Goal: Information Seeking & Learning: Check status

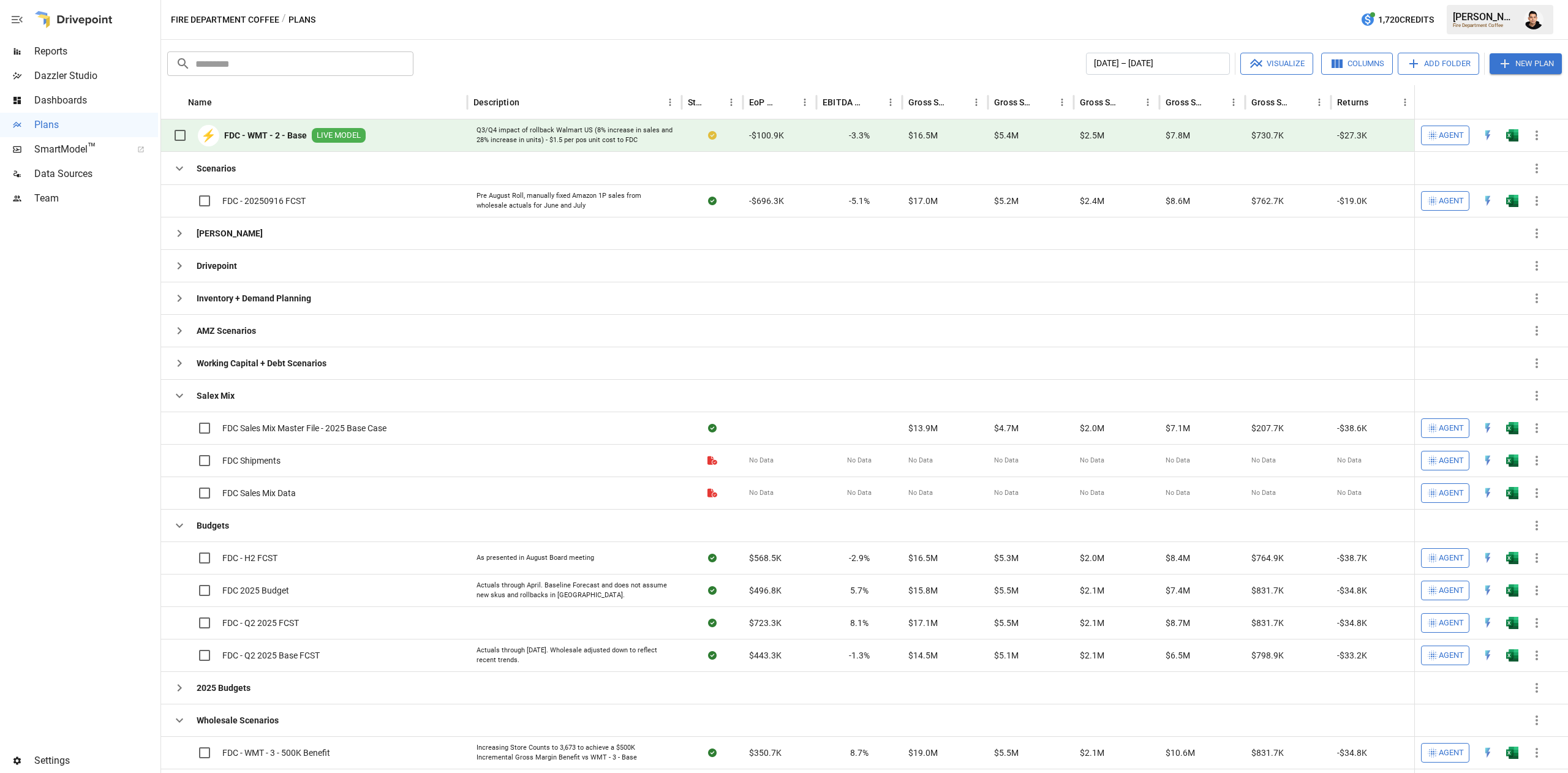
click at [1504, 133] on button "button" at bounding box center [1512, 135] width 39 height 18
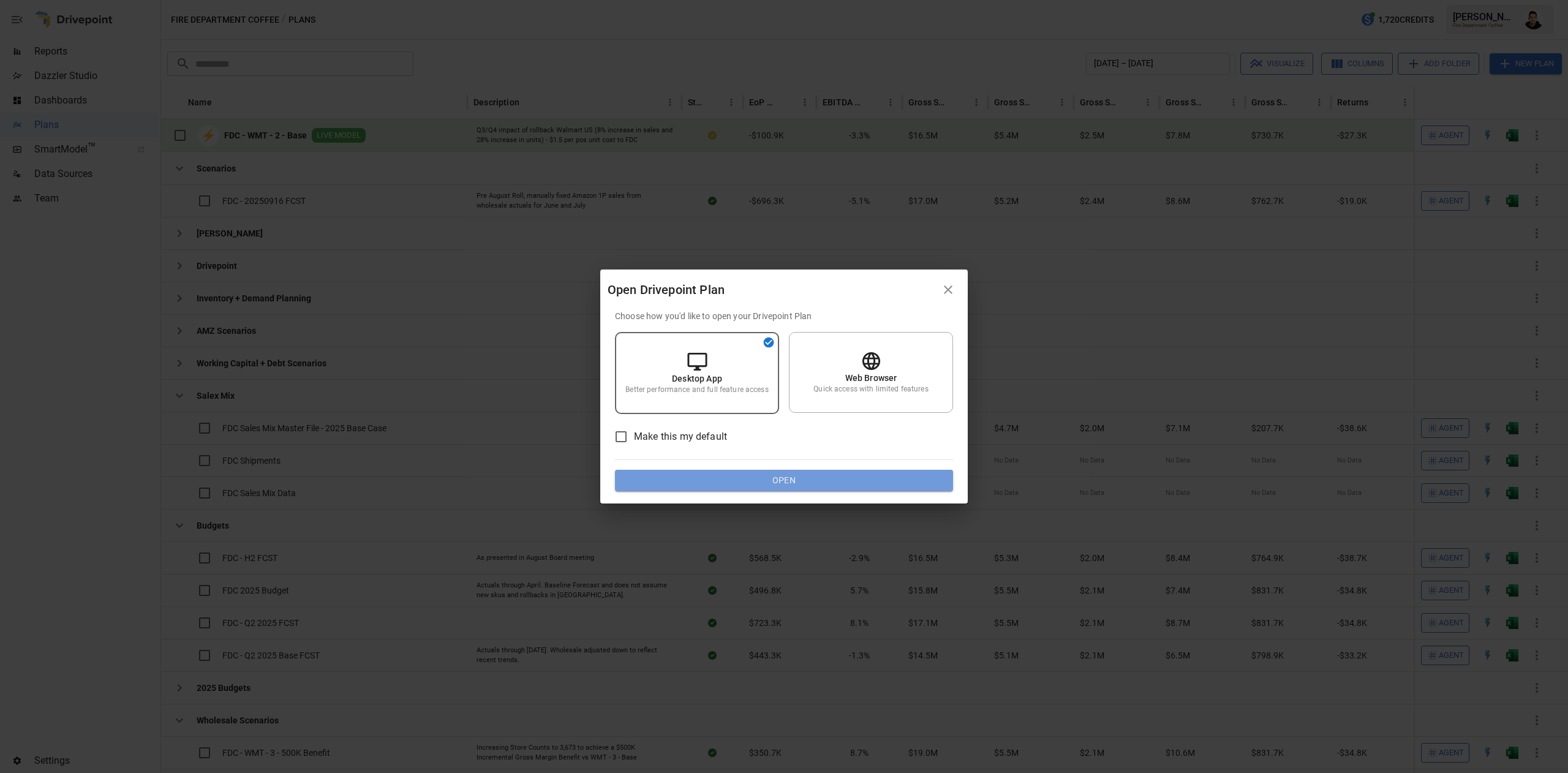
click at [897, 475] on button "Open" at bounding box center [784, 480] width 338 height 22
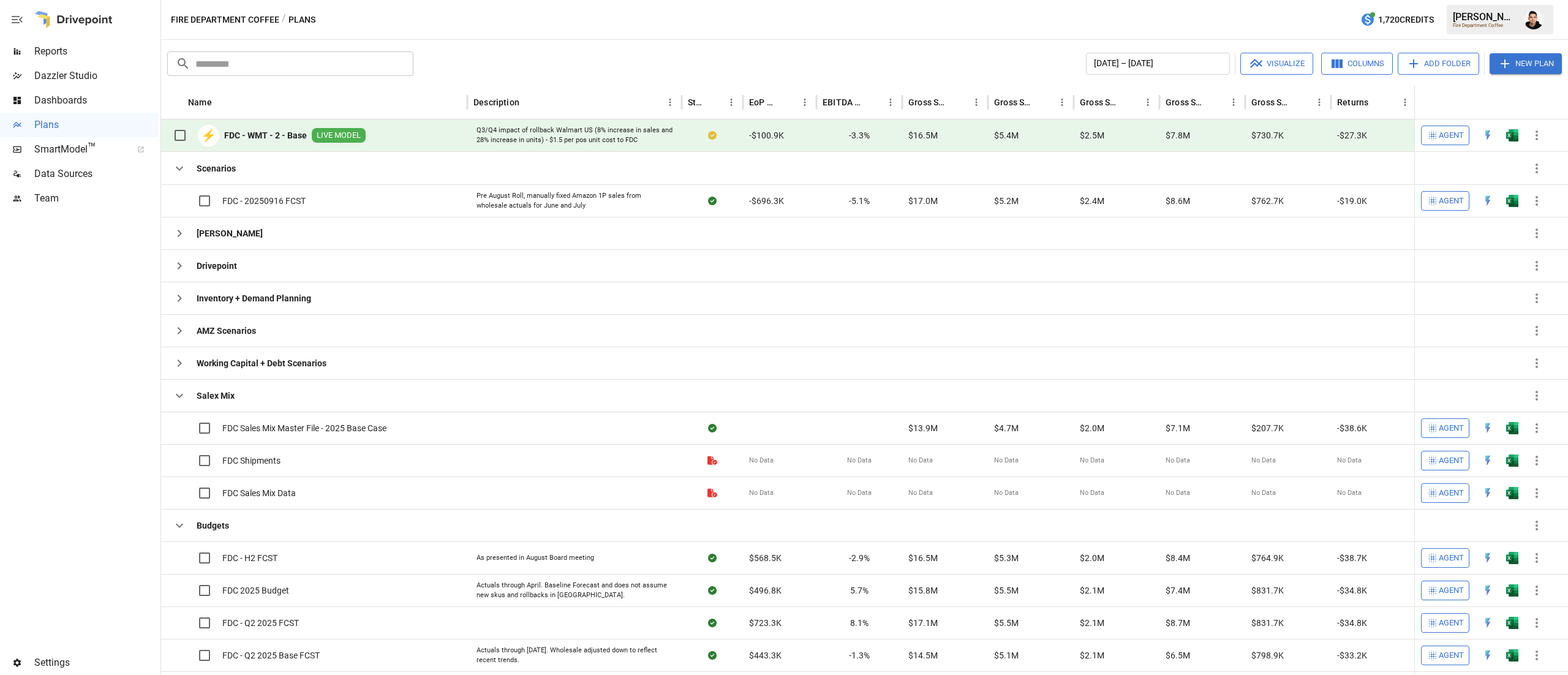
click at [838, 29] on div "Fire Department Coffee / Plans 1,720 Credits [PERSON_NAME] Fire Department Coff…" at bounding box center [864, 20] width 1407 height 39
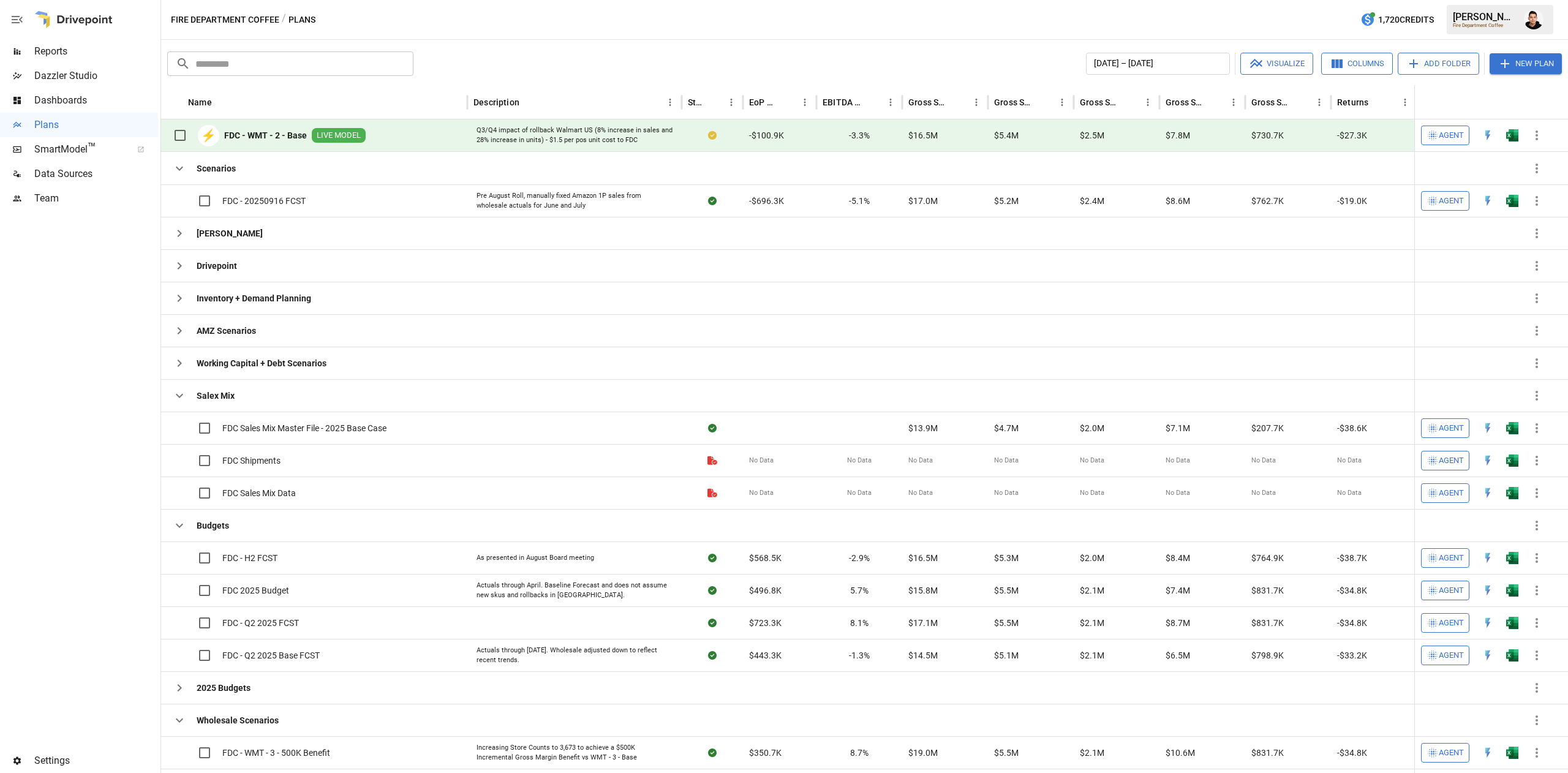
click at [50, 40] on div "Reports" at bounding box center [79, 51] width 158 height 25
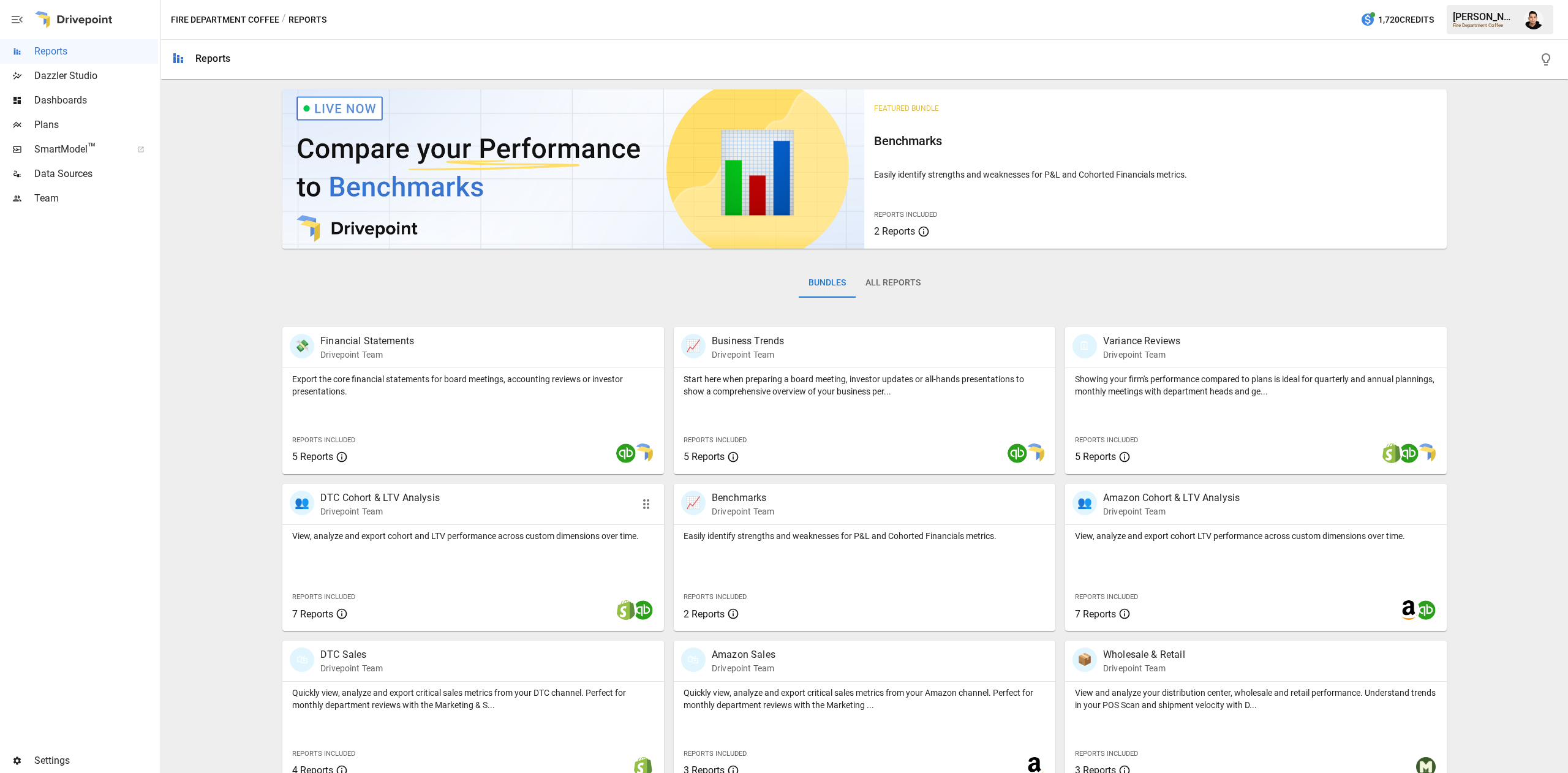
scroll to position [20, 0]
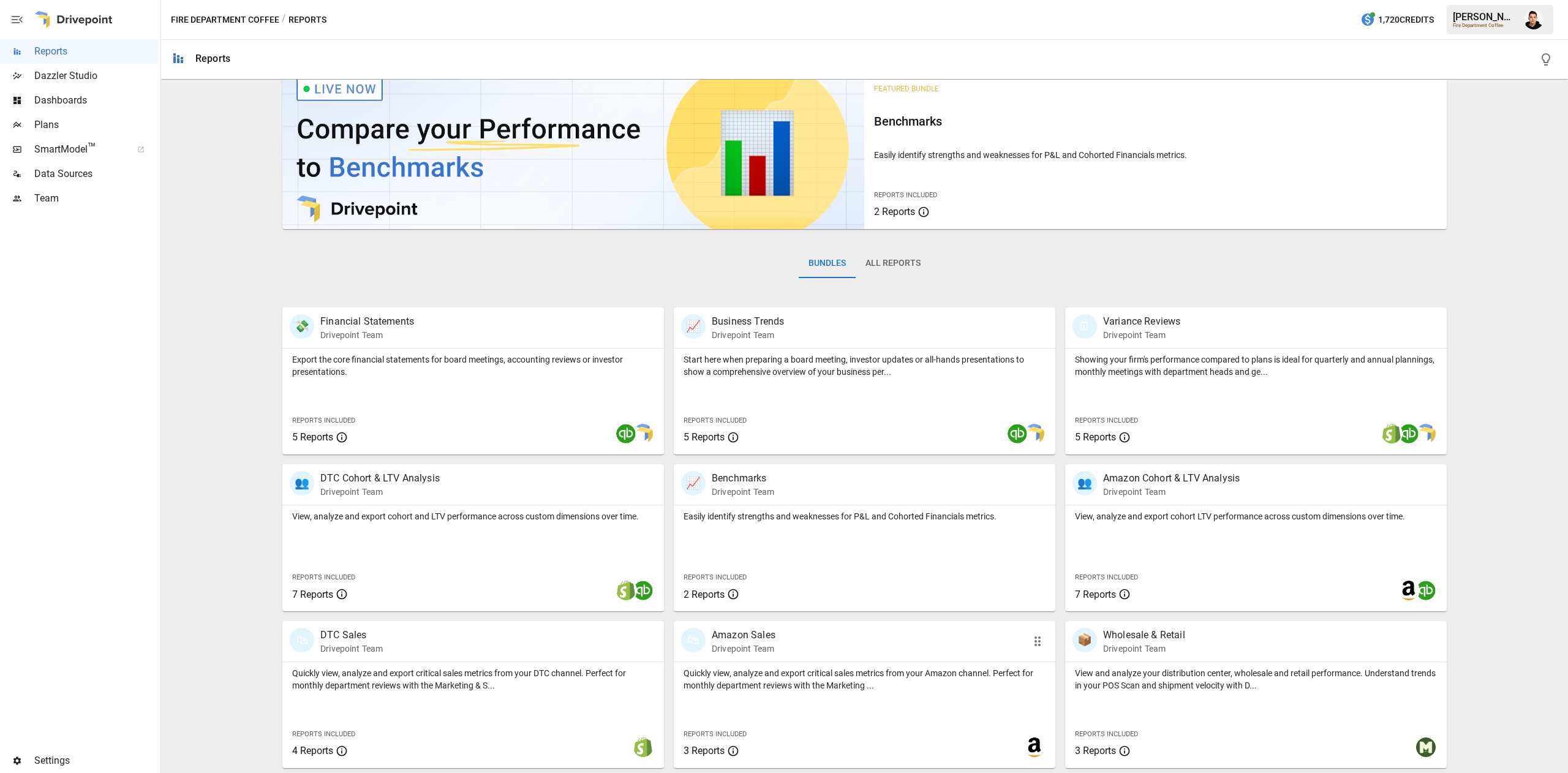
click at [974, 702] on div "Quickly view, analyze and export critical sales metrics from your Amazon channe…" at bounding box center [864, 715] width 381 height 106
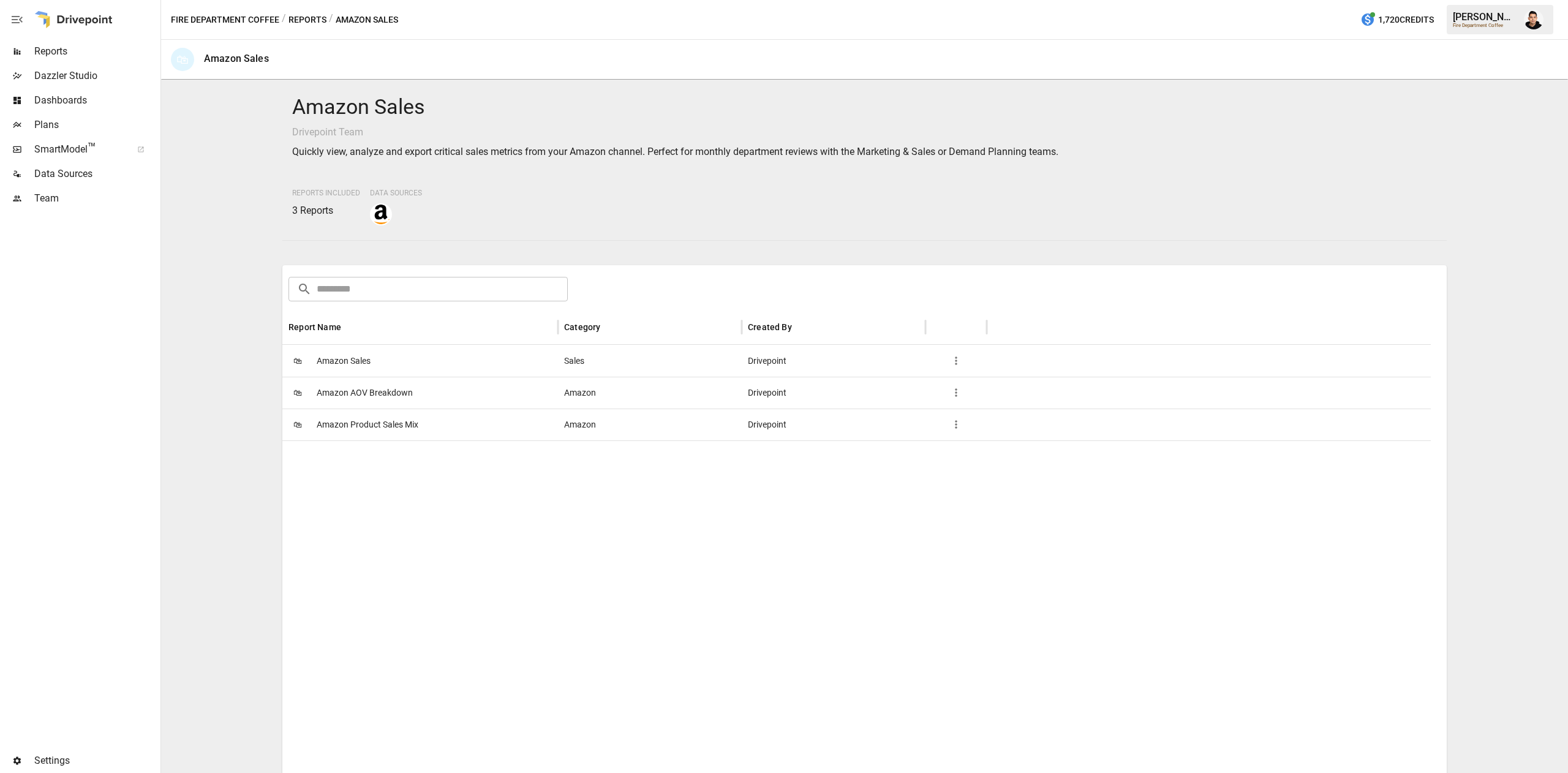
click at [358, 364] on span "Amazon Sales" at bounding box center [344, 361] width 54 height 31
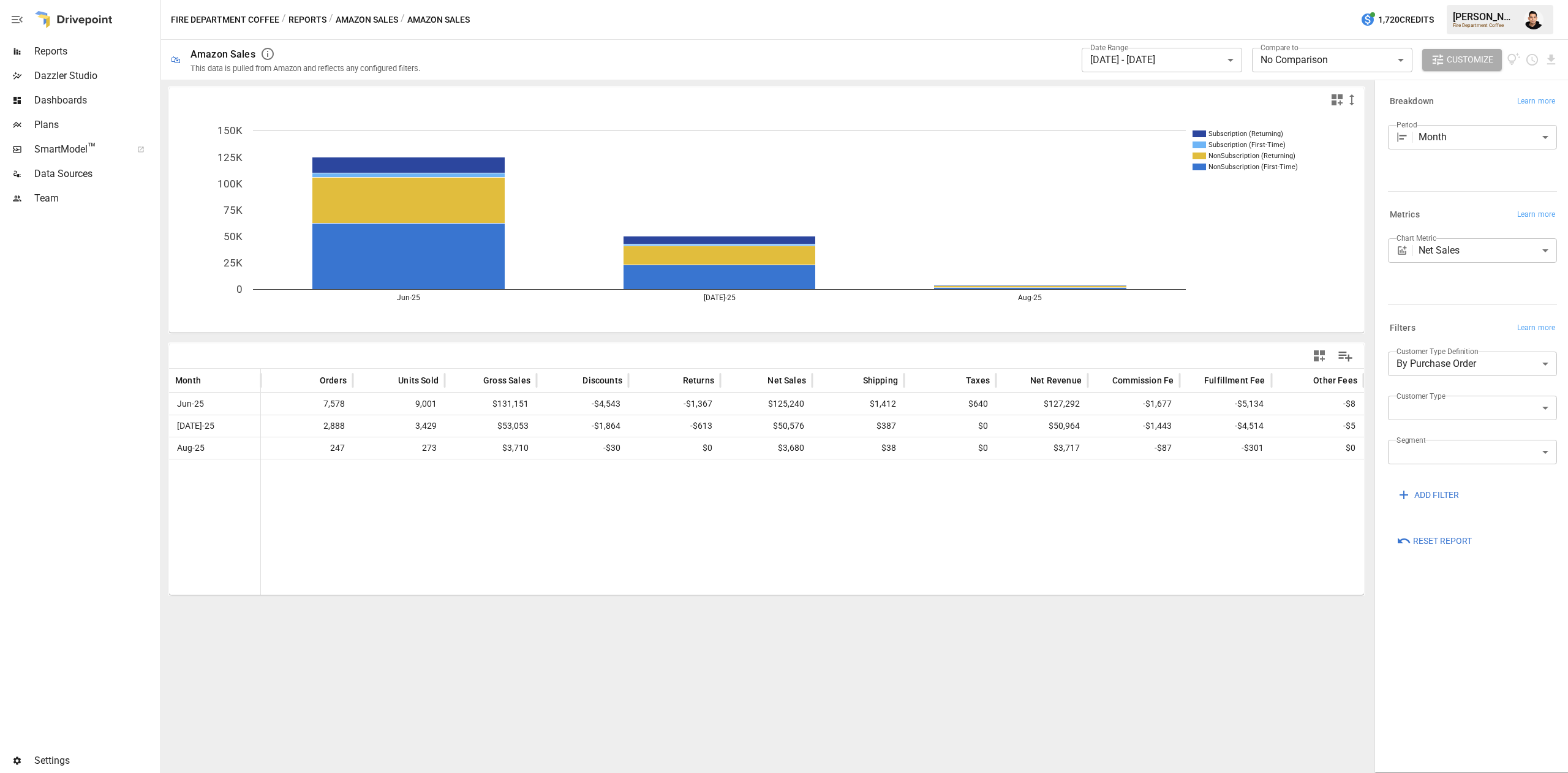
click at [1222, 0] on body "**********" at bounding box center [784, 0] width 1568 height 0
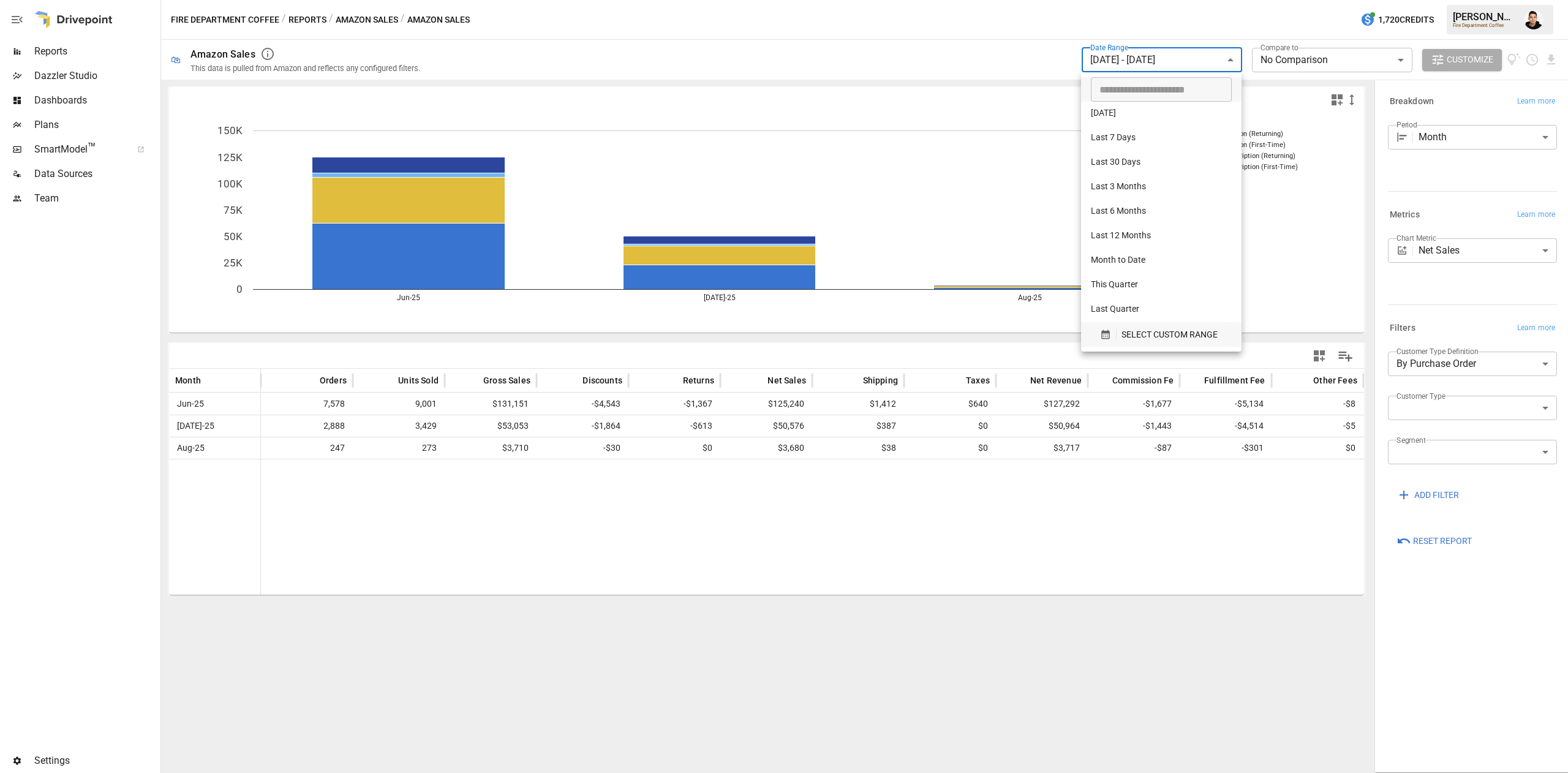
click at [1162, 327] on span "SELECT CUSTOM RANGE" at bounding box center [1170, 335] width 96 height 15
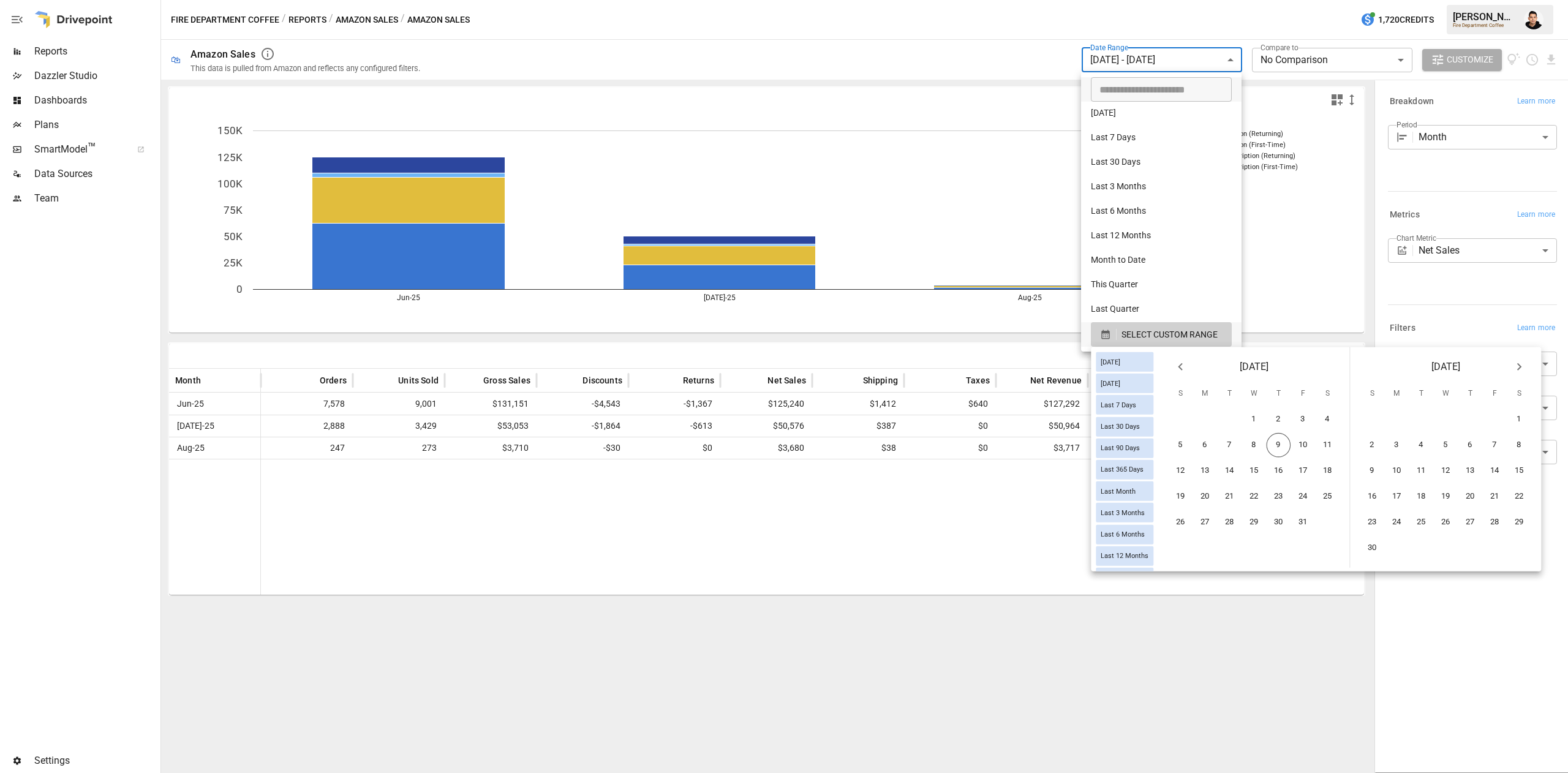
click at [1188, 373] on icon "Previous month" at bounding box center [1180, 366] width 14 height 14
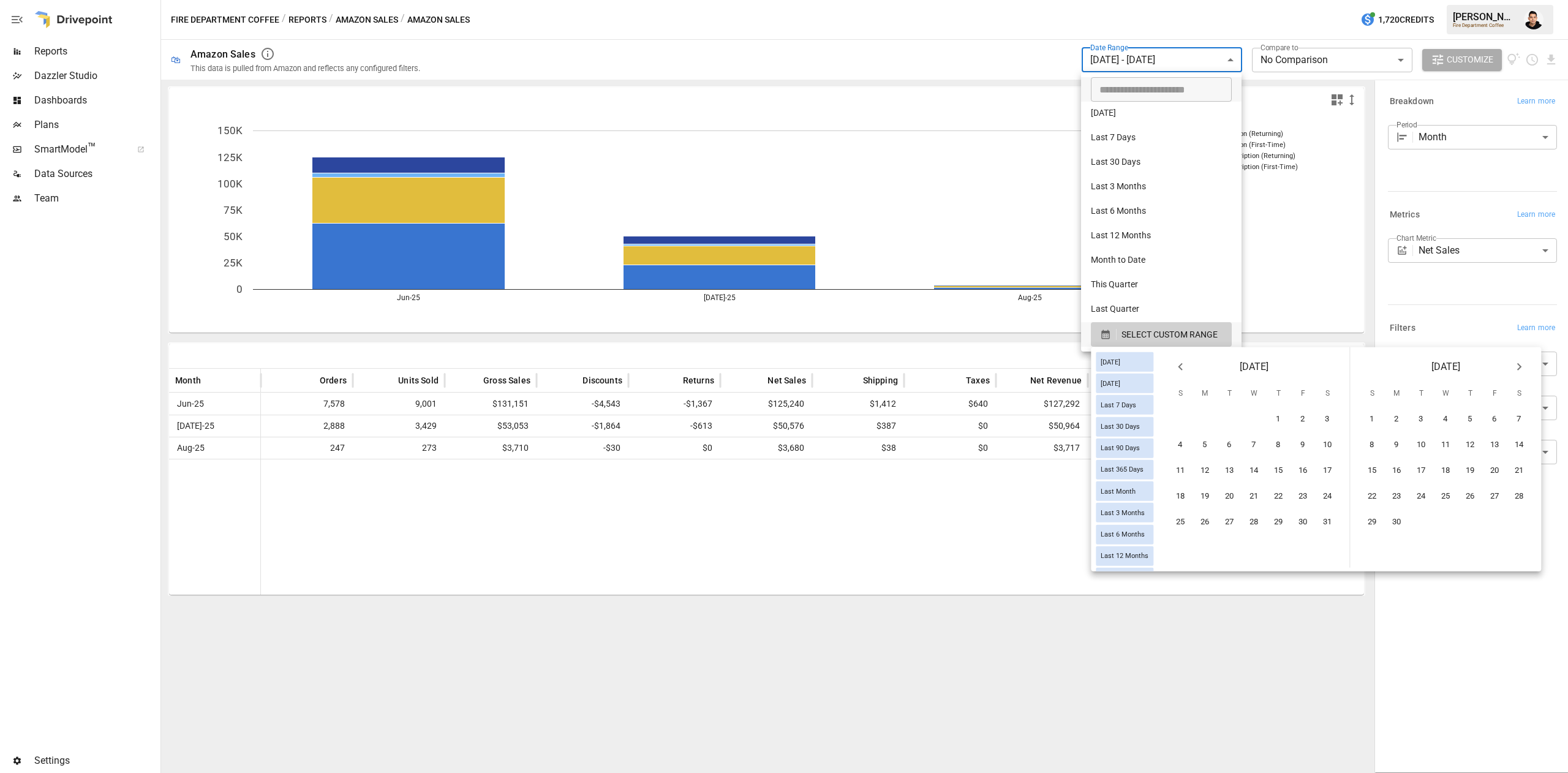
click at [1188, 373] on icon "Previous month" at bounding box center [1180, 366] width 14 height 14
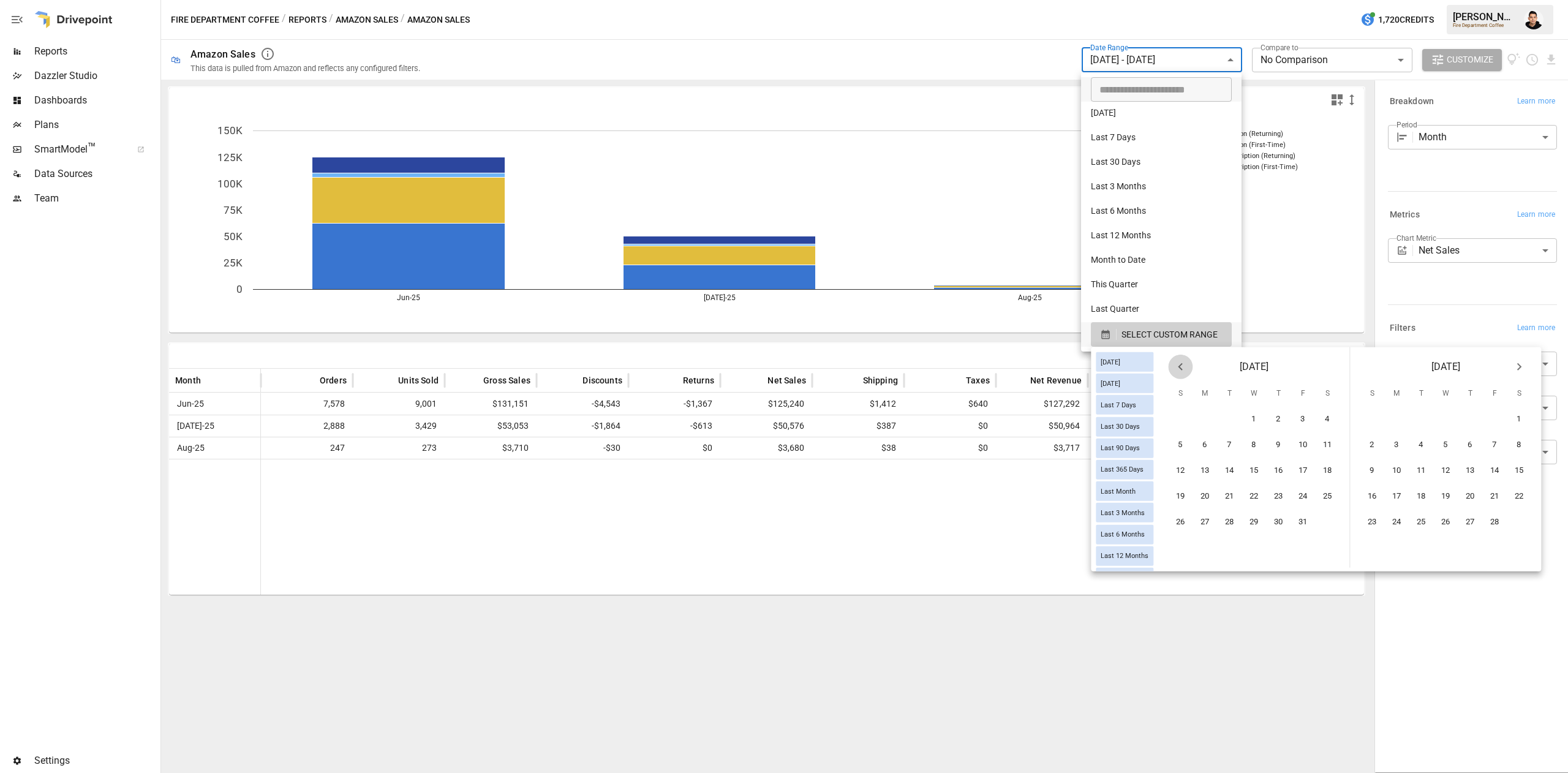
click at [1188, 373] on icon "Previous month" at bounding box center [1180, 366] width 14 height 14
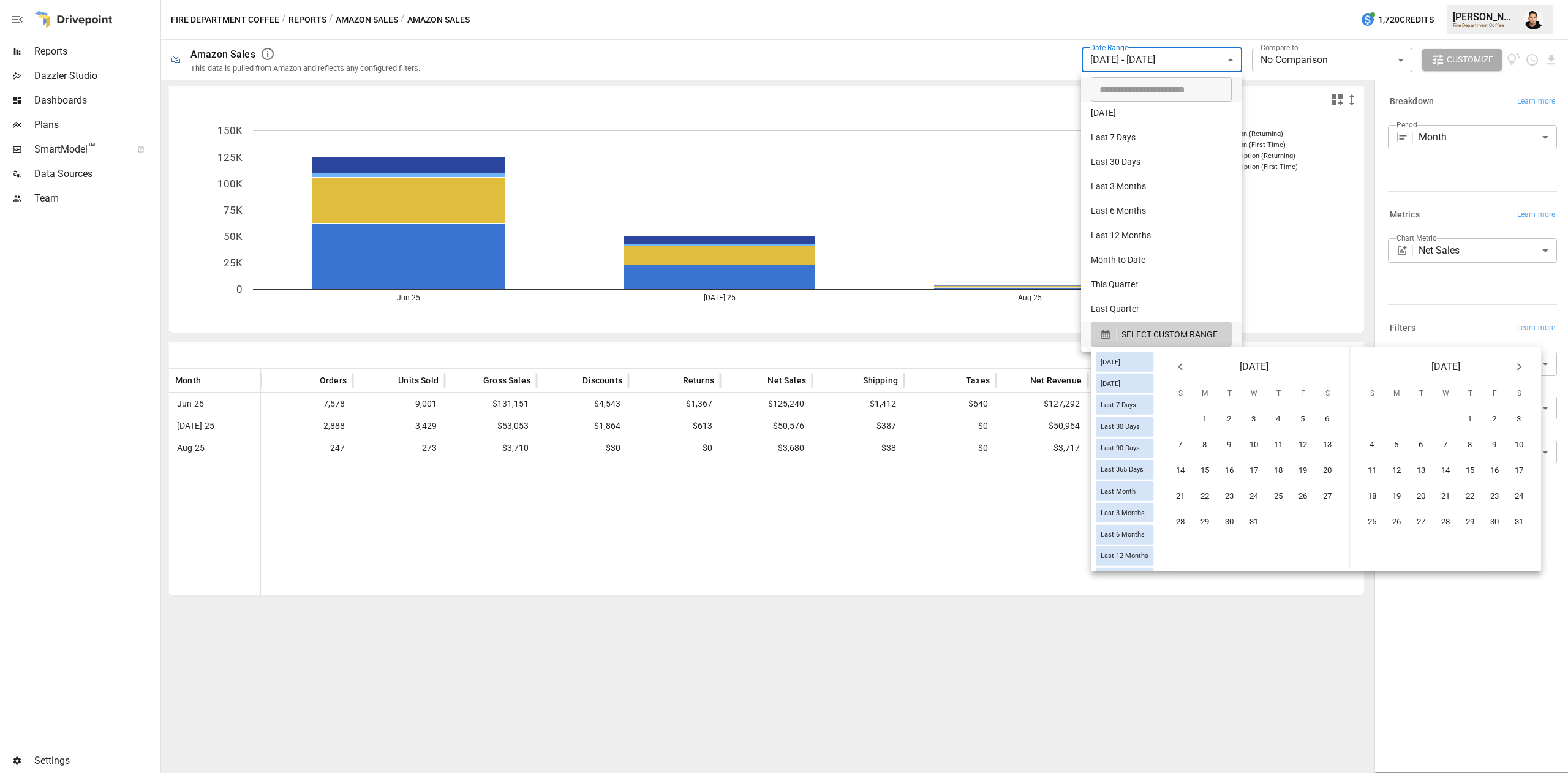
click at [1188, 373] on icon "Previous month" at bounding box center [1180, 366] width 14 height 14
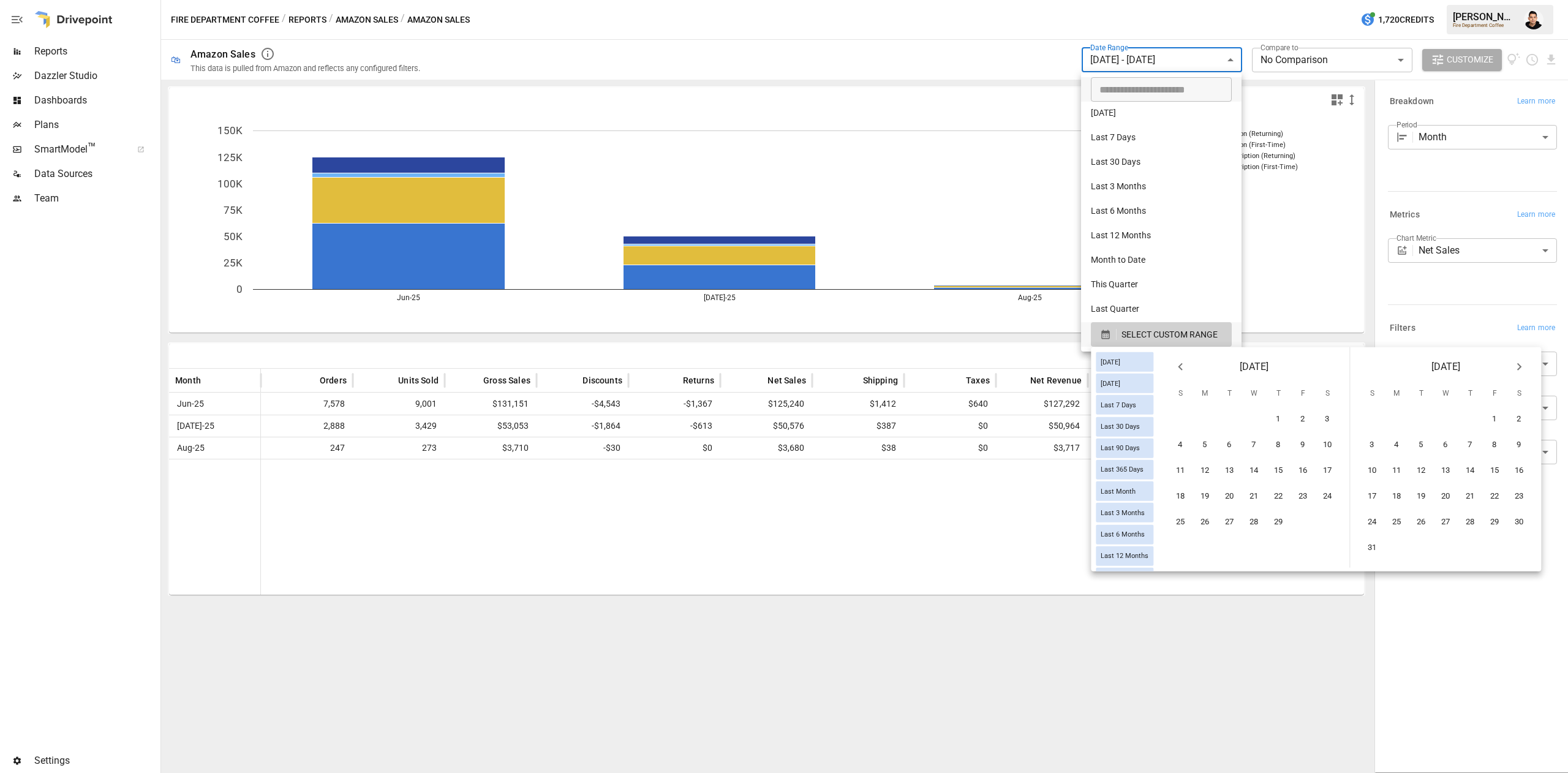
click at [1188, 373] on icon "Previous month" at bounding box center [1180, 366] width 14 height 14
click at [1526, 363] on icon "Next month" at bounding box center [1518, 366] width 14 height 14
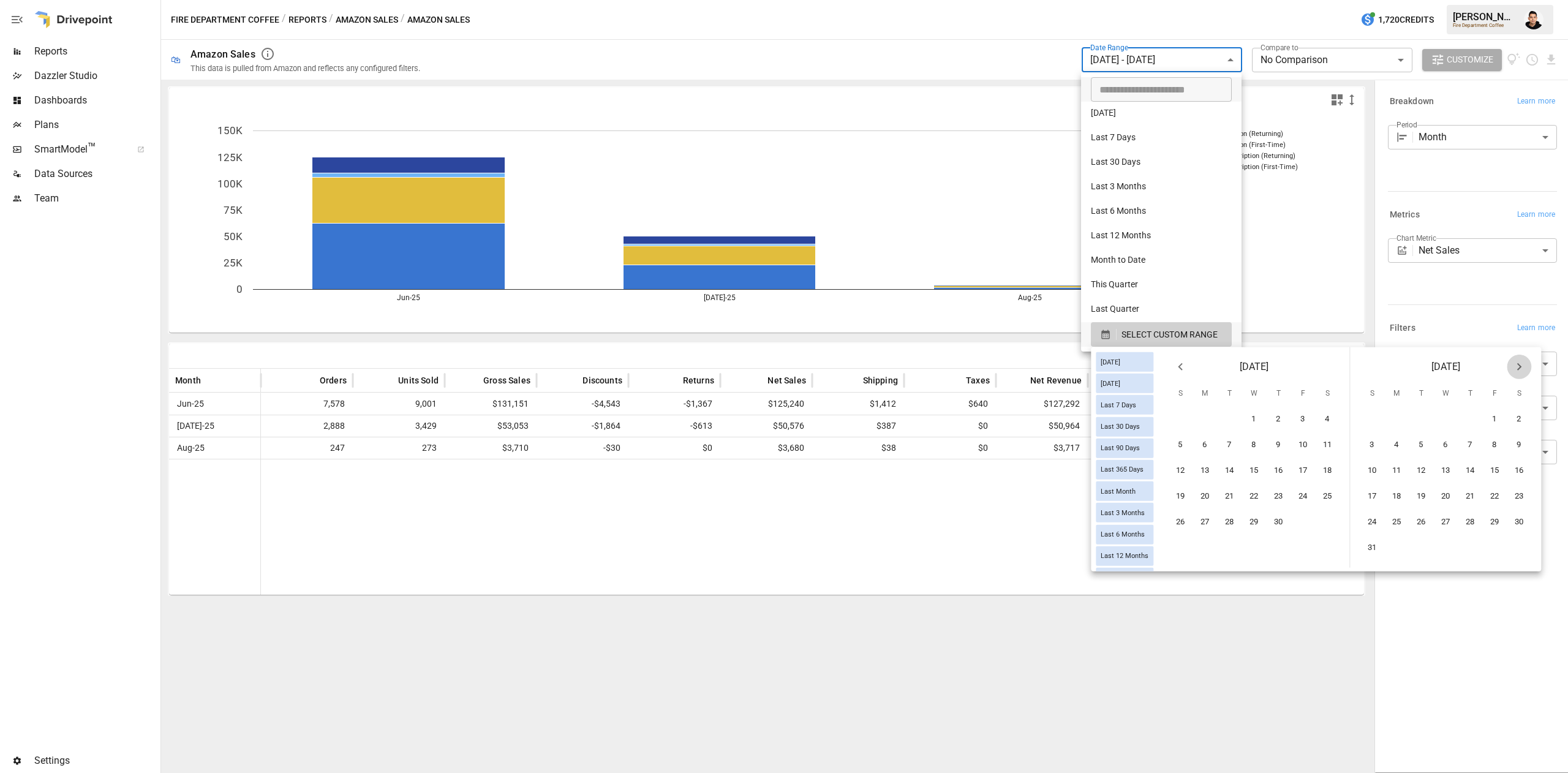
click at [1526, 363] on icon "Next month" at bounding box center [1518, 366] width 14 height 14
click at [1409, 417] on button "1" at bounding box center [1397, 419] width 25 height 25
click at [1526, 362] on icon "Next month" at bounding box center [1518, 366] width 14 height 14
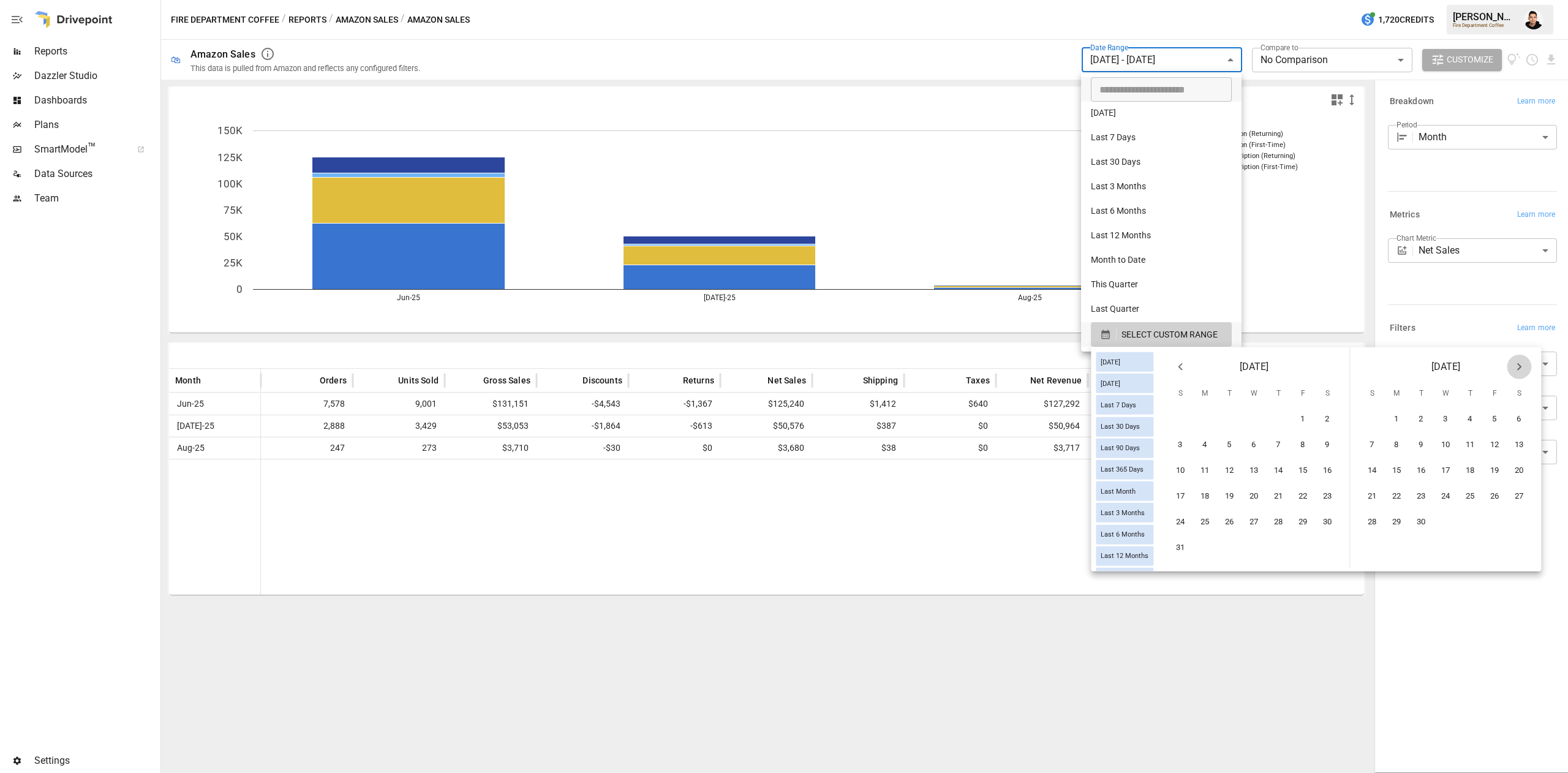
click at [1526, 362] on icon "Next month" at bounding box center [1518, 366] width 14 height 14
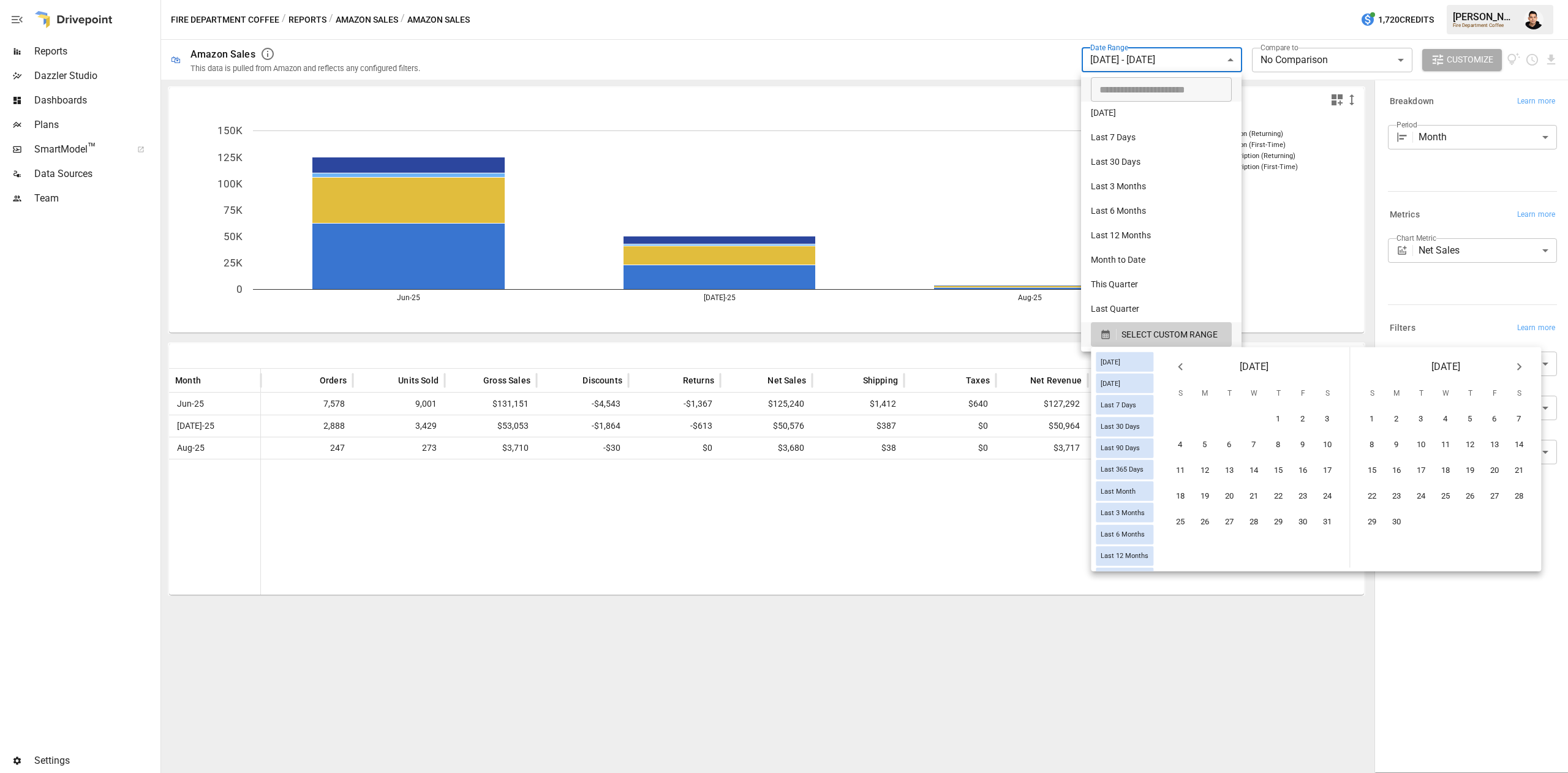
click at [1526, 362] on icon "Next month" at bounding box center [1518, 366] width 14 height 14
click at [1242, 519] on button "31" at bounding box center [1229, 522] width 25 height 25
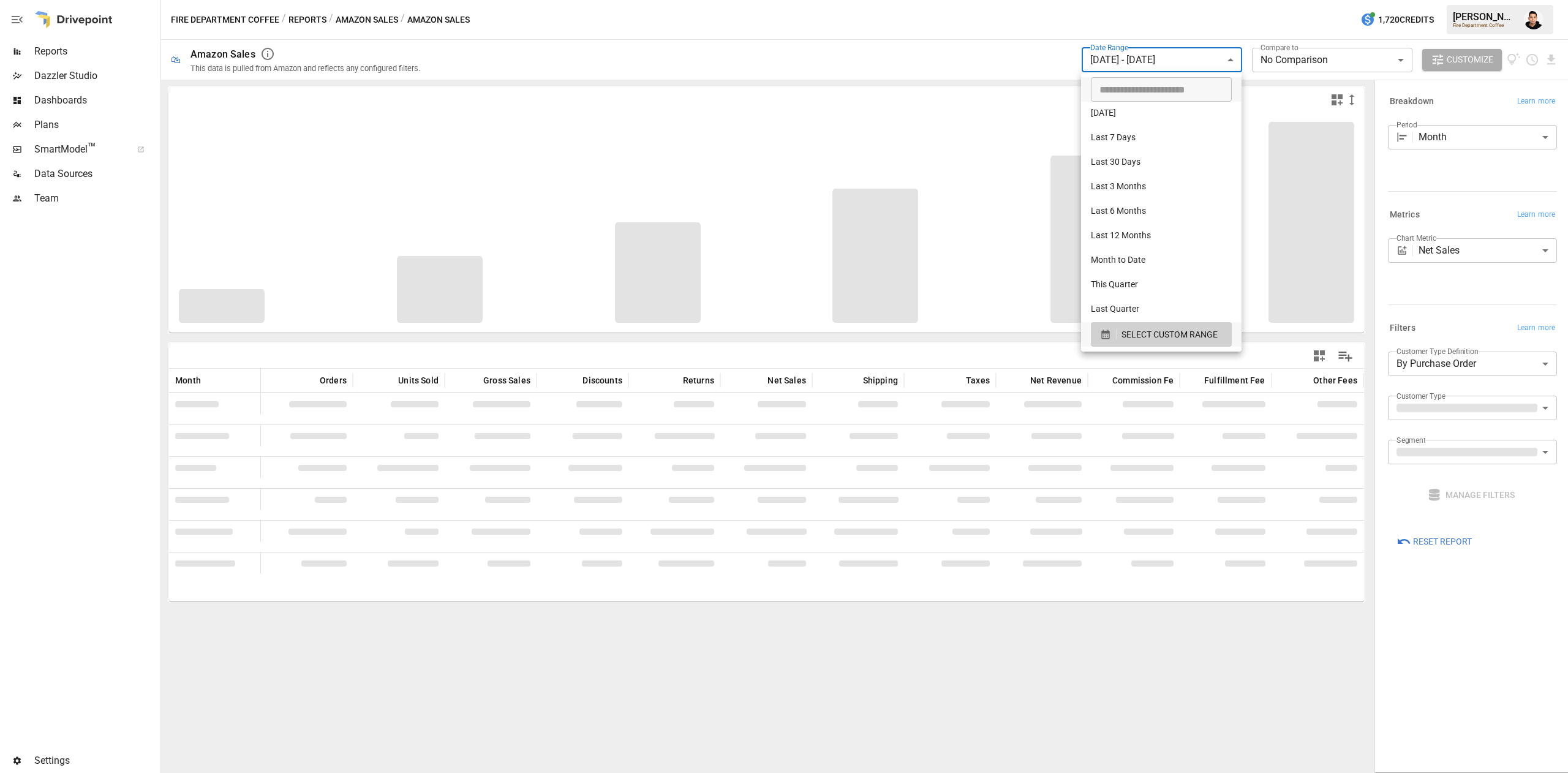
click at [883, 34] on div at bounding box center [784, 386] width 1568 height 773
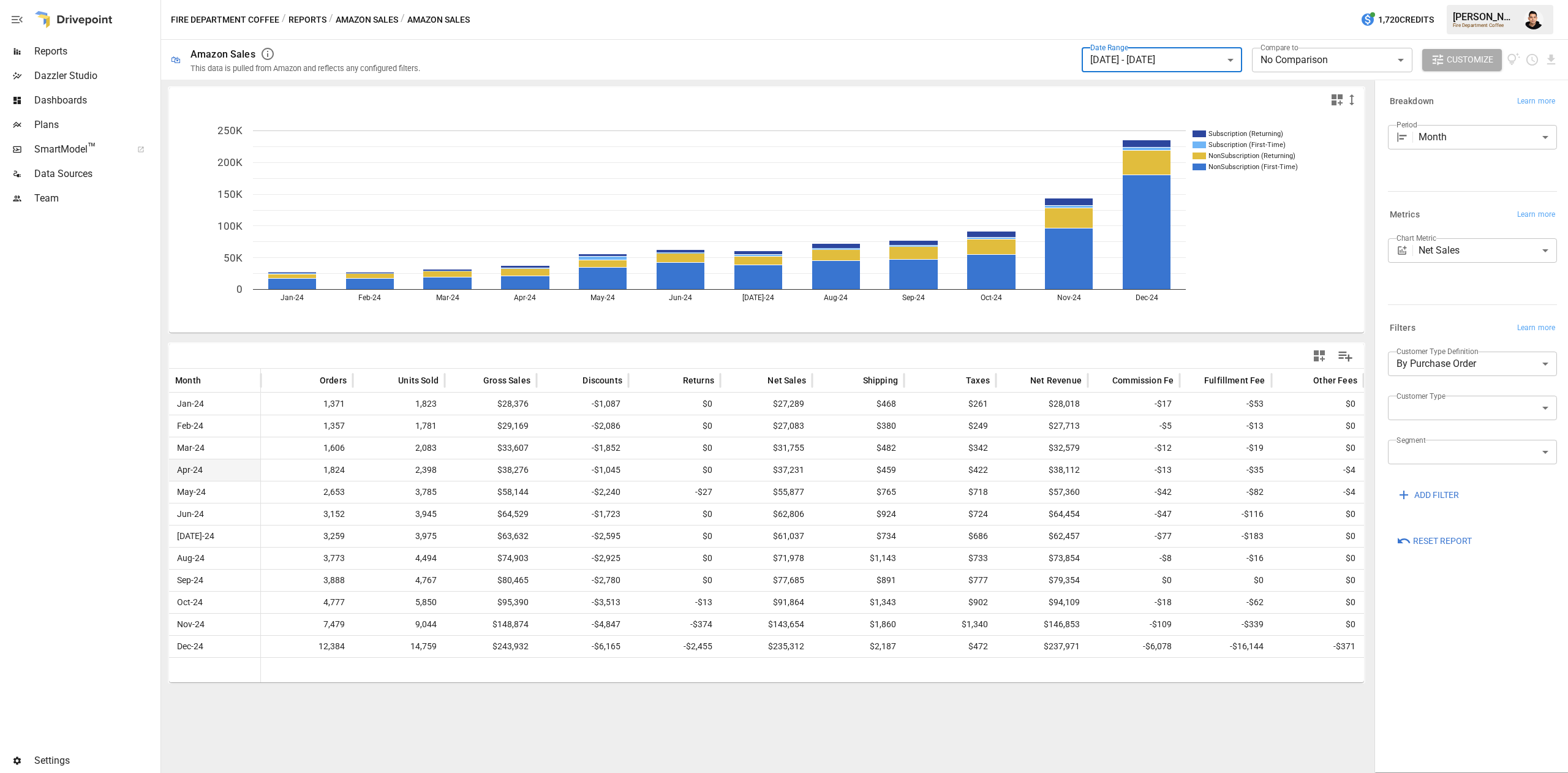
scroll to position [0, 30]
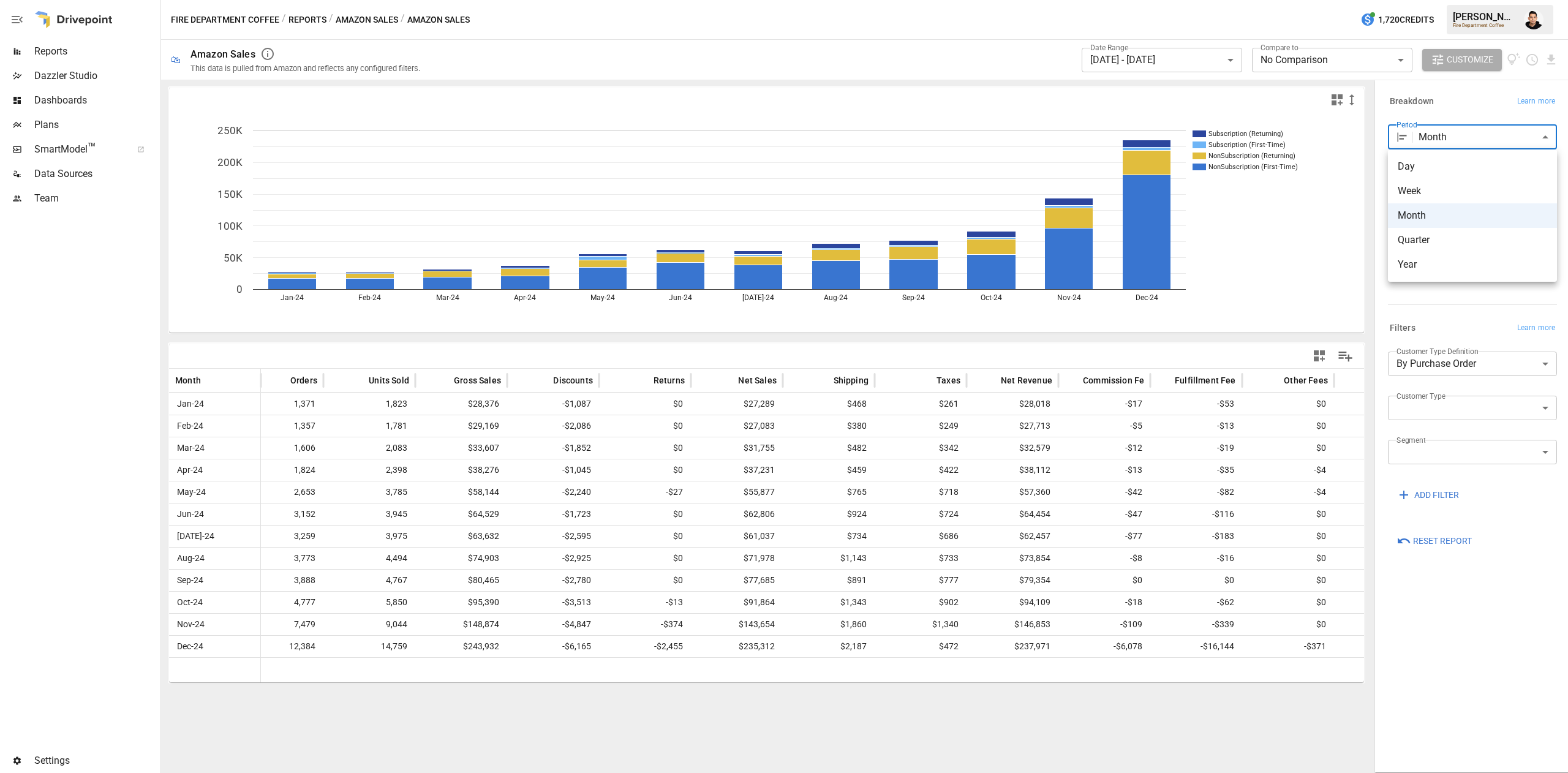
click at [1463, 0] on body "**********" at bounding box center [784, 0] width 1568 height 0
click at [1452, 254] on li "Year" at bounding box center [1472, 264] width 169 height 25
type input "****"
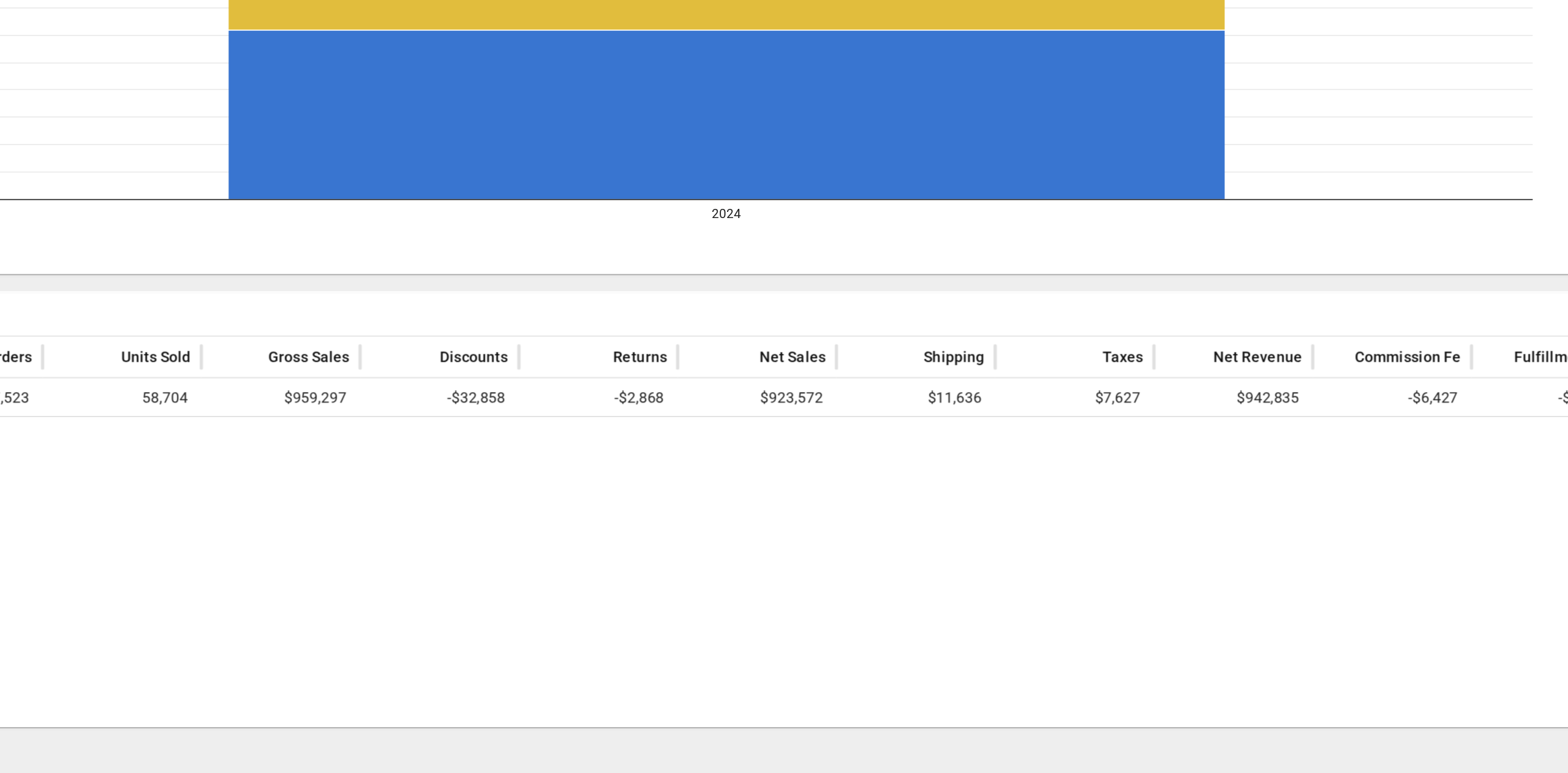
click at [774, 397] on span "$923,572" at bounding box center [736, 404] width 79 height 21
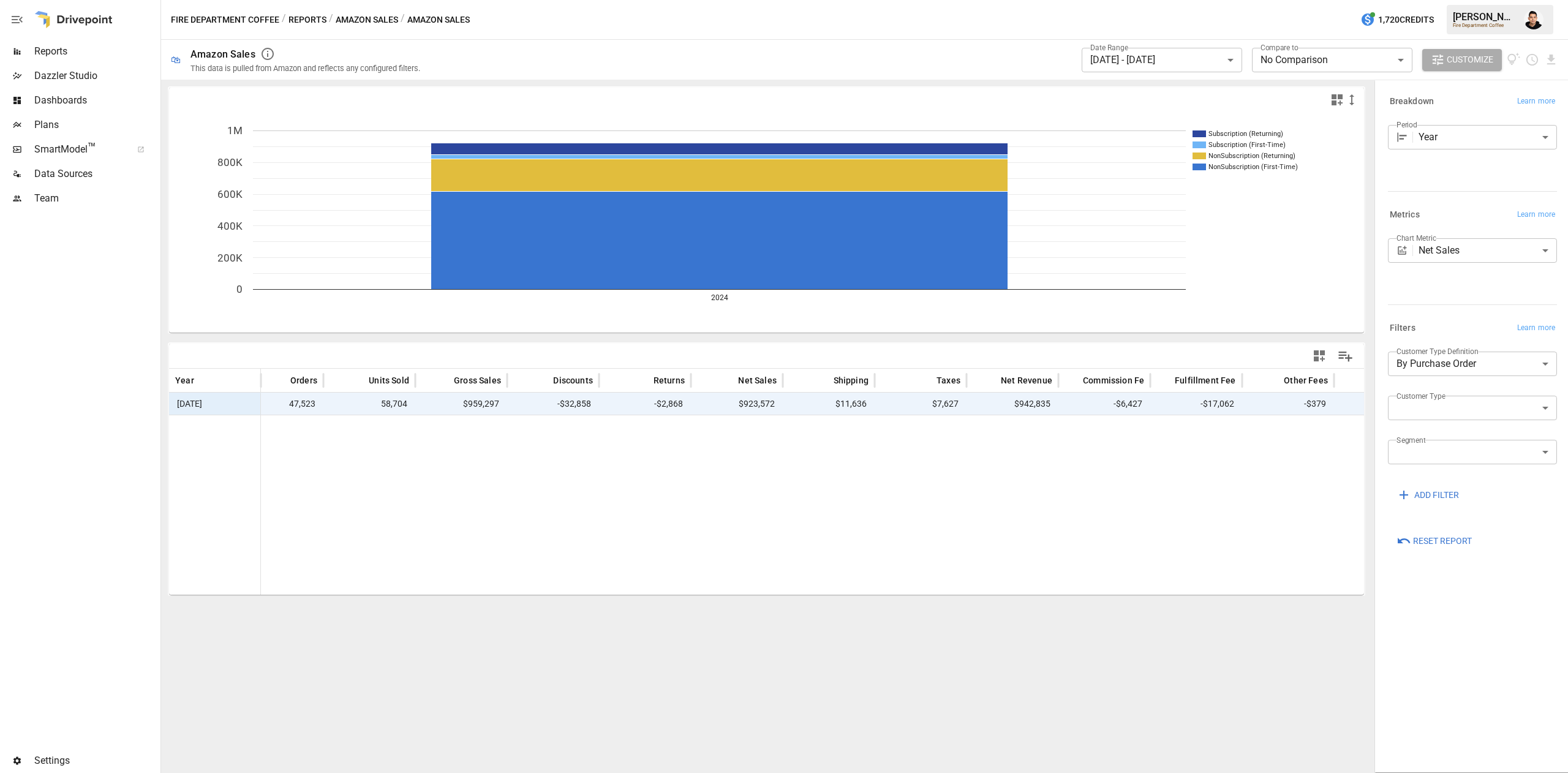
scroll to position [0, 21]
